Goal: Information Seeking & Learning: Check status

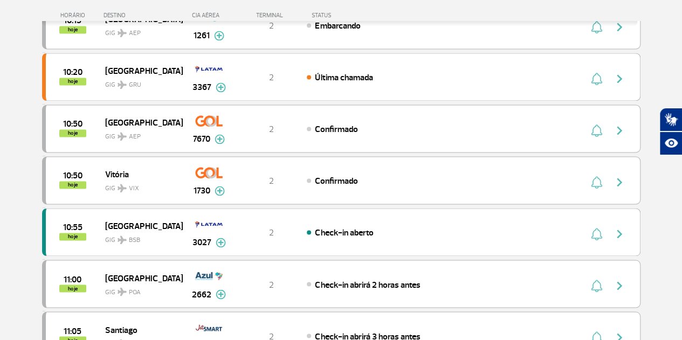
scroll to position [971, 0]
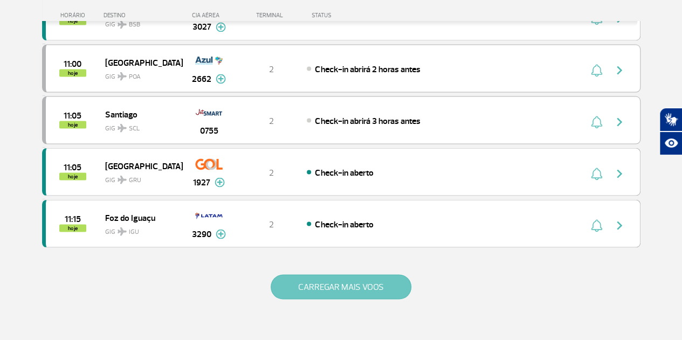
click at [336, 276] on button "CARREGAR MAIS VOOS" at bounding box center [341, 286] width 141 height 25
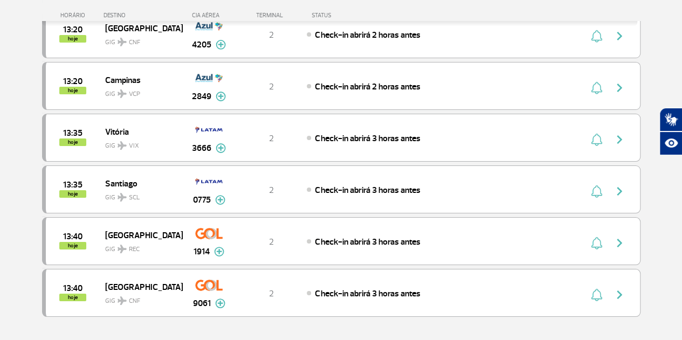
scroll to position [1941, 0]
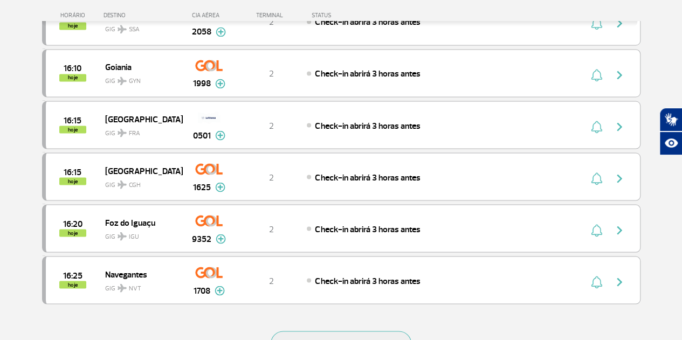
scroll to position [3073, 0]
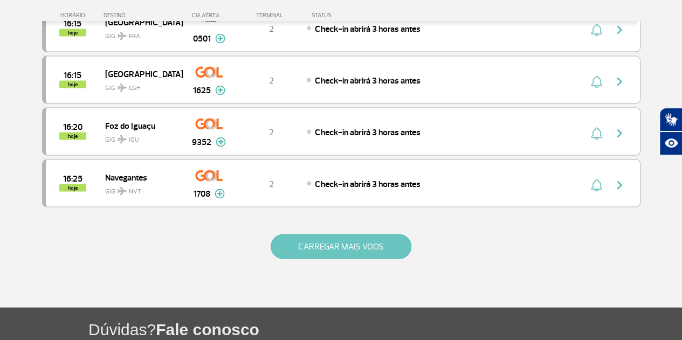
click at [321, 235] on button "CARREGAR MAIS VOOS" at bounding box center [341, 247] width 141 height 25
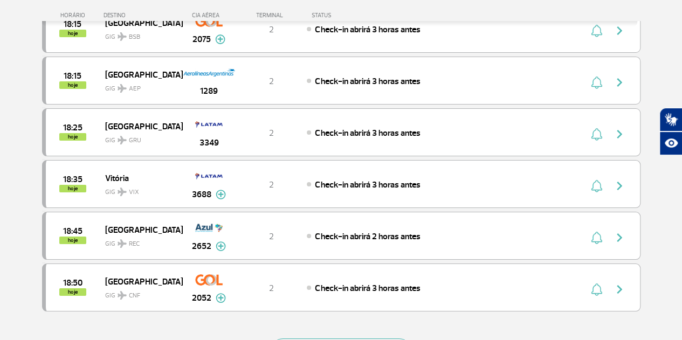
scroll to position [4044, 0]
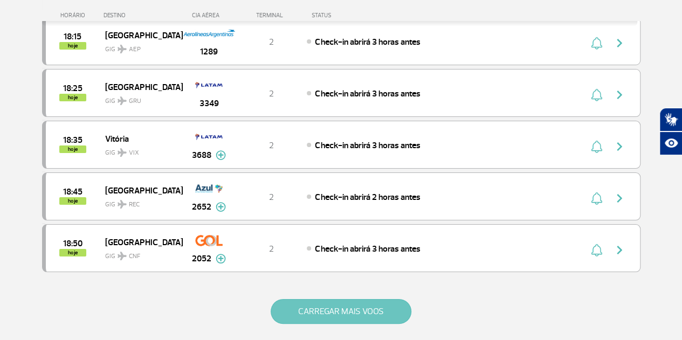
click at [374, 299] on button "CARREGAR MAIS VOOS" at bounding box center [341, 311] width 141 height 25
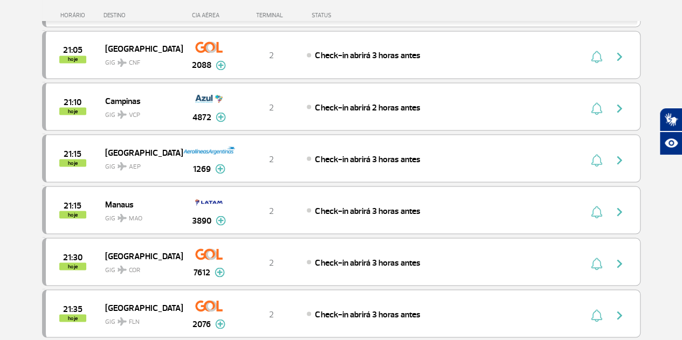
scroll to position [5014, 0]
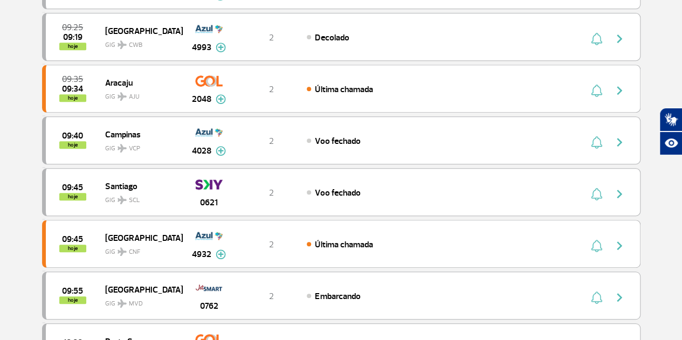
scroll to position [0, 0]
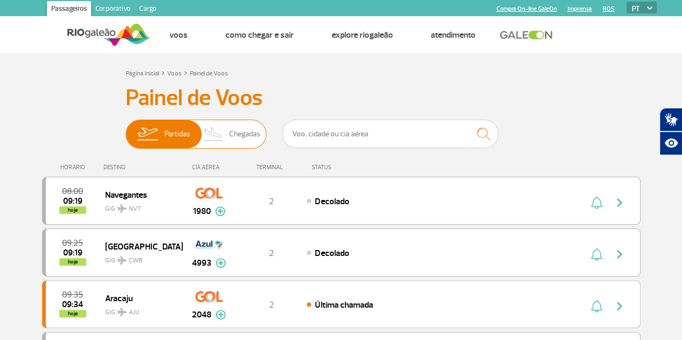
click at [252, 137] on span "Chegadas" at bounding box center [244, 134] width 31 height 28
click at [126, 129] on input "Partidas Chegadas" at bounding box center [126, 129] width 0 height 0
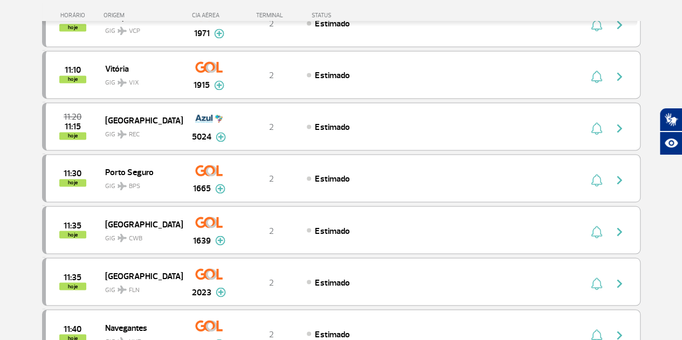
scroll to position [917, 0]
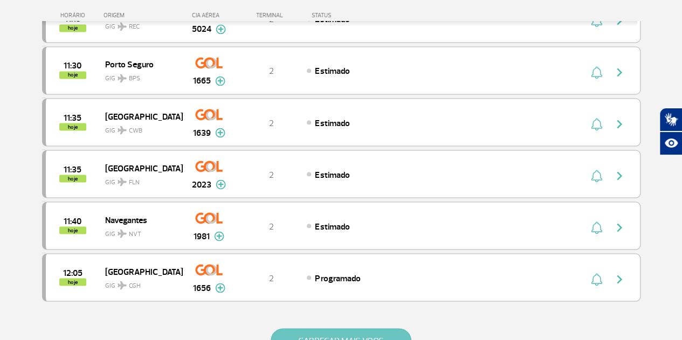
click at [356, 332] on button "CARREGAR MAIS VOOS" at bounding box center [341, 340] width 141 height 25
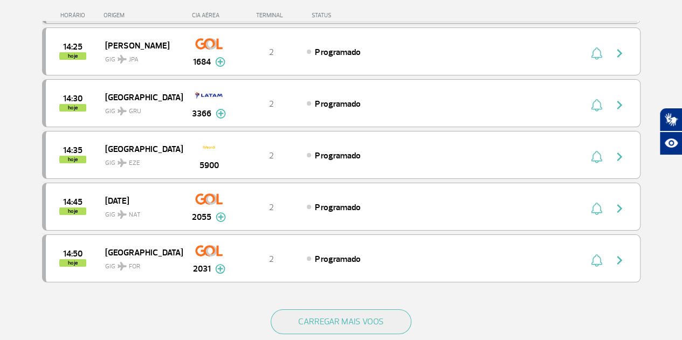
scroll to position [1995, 0]
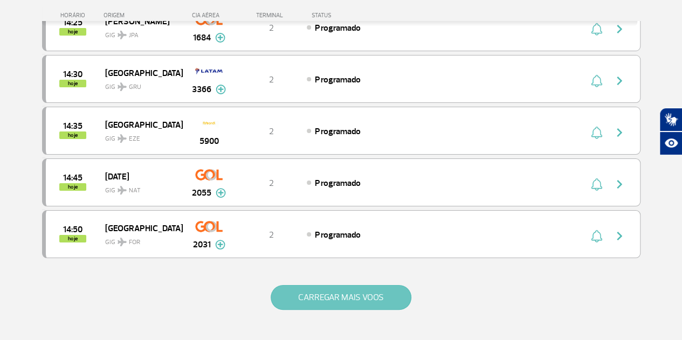
click at [388, 285] on button "CARREGAR MAIS VOOS" at bounding box center [341, 297] width 141 height 25
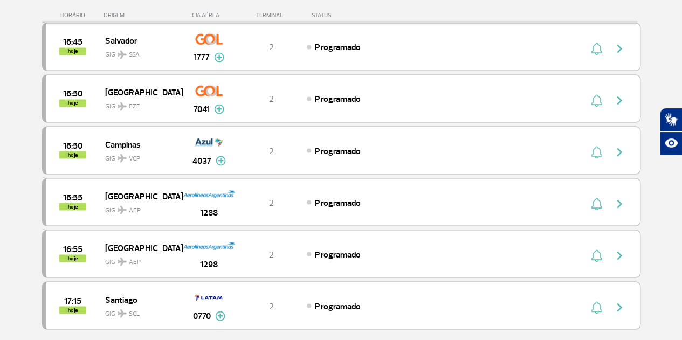
scroll to position [2965, 0]
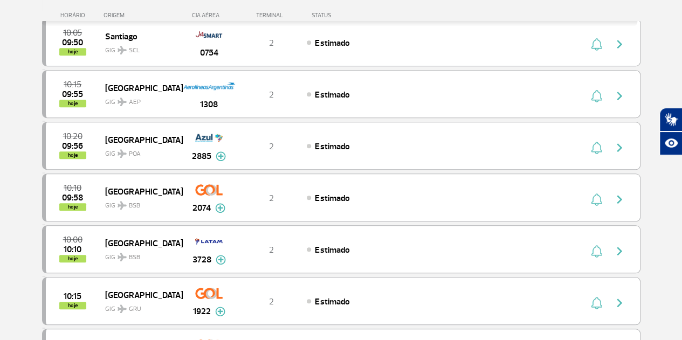
scroll to position [0, 0]
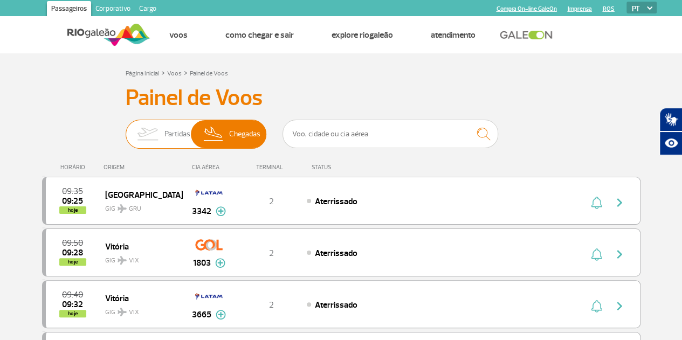
click at [163, 139] on img at bounding box center [147, 134] width 34 height 28
click at [126, 129] on input "Partidas Chegadas" at bounding box center [126, 129] width 0 height 0
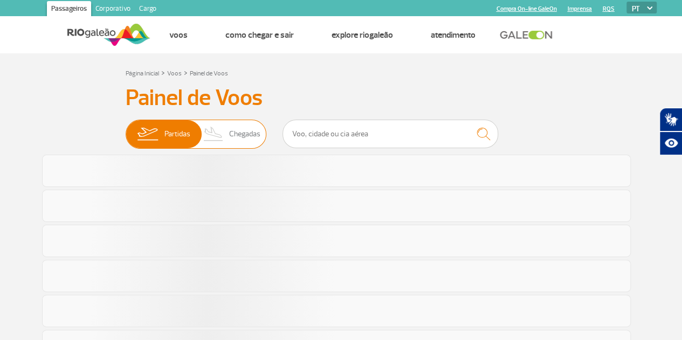
click at [224, 135] on img at bounding box center [214, 134] width 32 height 28
click at [126, 129] on input "Partidas Chegadas" at bounding box center [126, 129] width 0 height 0
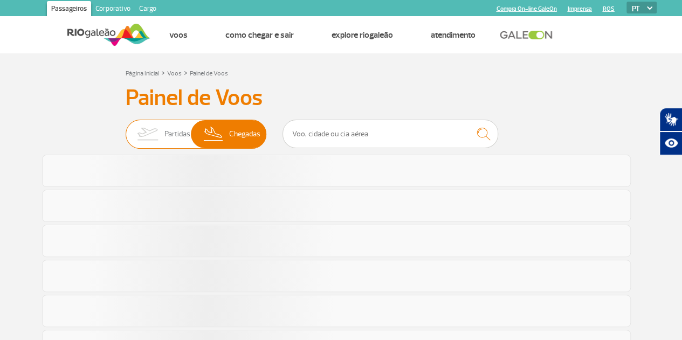
click at [163, 133] on img at bounding box center [147, 134] width 34 height 28
click at [126, 129] on input "Partidas Chegadas" at bounding box center [126, 129] width 0 height 0
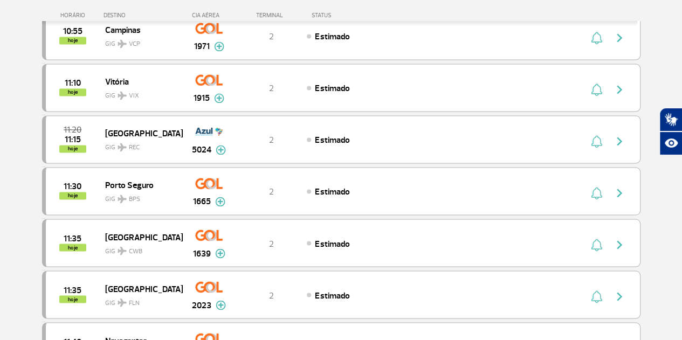
scroll to position [917, 0]
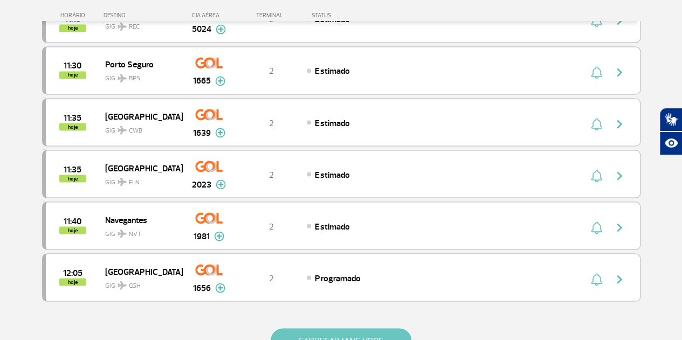
click at [373, 328] on button "CARREGAR MAIS VOOS" at bounding box center [341, 340] width 141 height 25
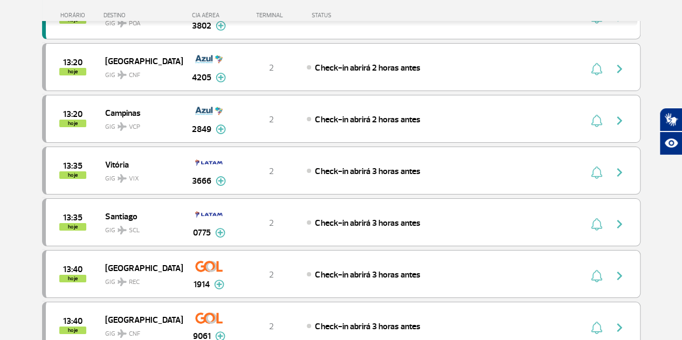
scroll to position [1995, 0]
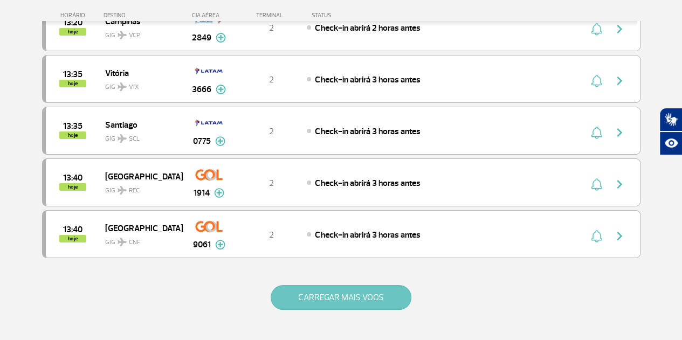
click at [377, 285] on button "CARREGAR MAIS VOOS" at bounding box center [341, 297] width 141 height 25
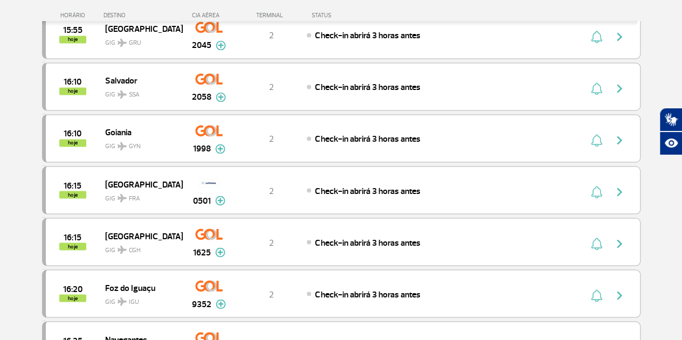
scroll to position [3019, 0]
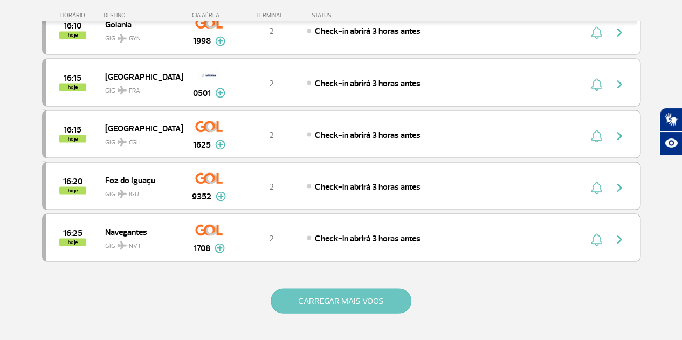
click at [304, 288] on button "CARREGAR MAIS VOOS" at bounding box center [341, 300] width 141 height 25
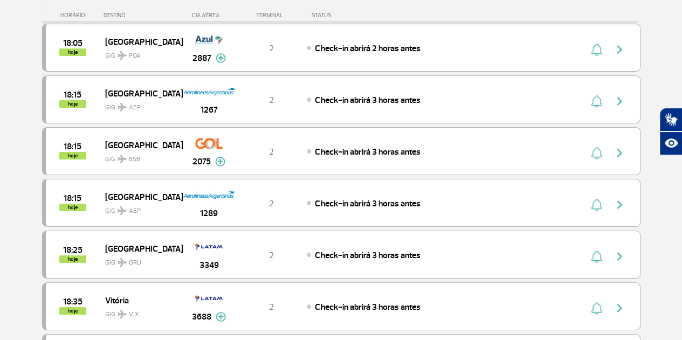
scroll to position [3990, 0]
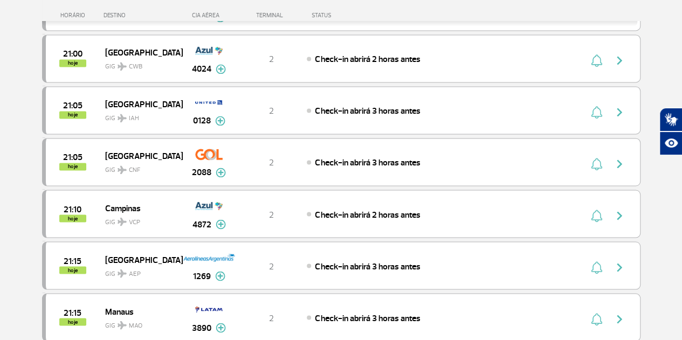
scroll to position [5068, 0]
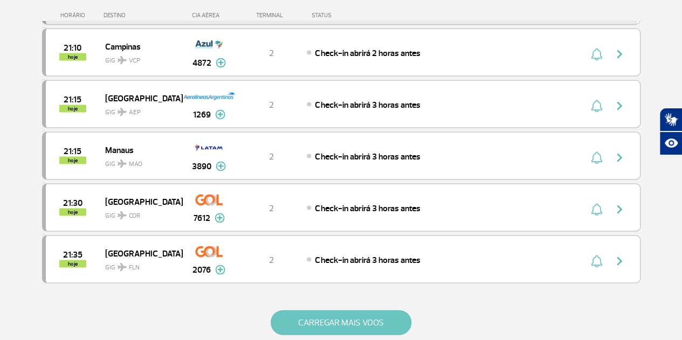
click at [361, 310] on button "CARREGAR MAIS VOOS" at bounding box center [341, 322] width 141 height 25
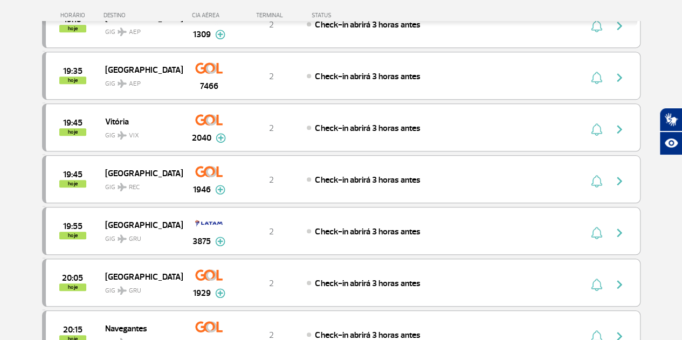
scroll to position [4421, 0]
